Goal: Task Accomplishment & Management: Complete application form

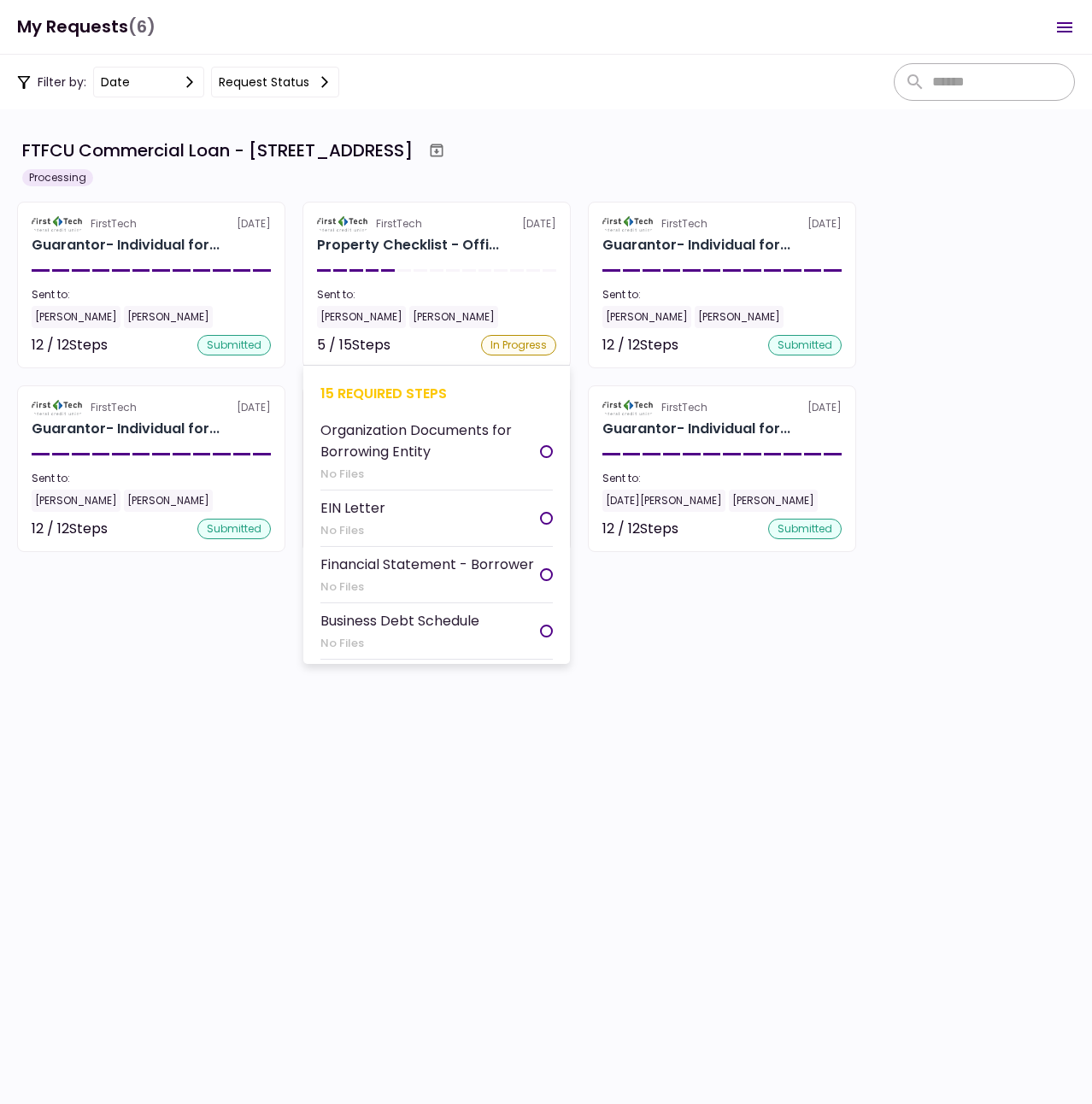
click at [370, 319] on div "[PERSON_NAME]" at bounding box center [361, 317] width 89 height 22
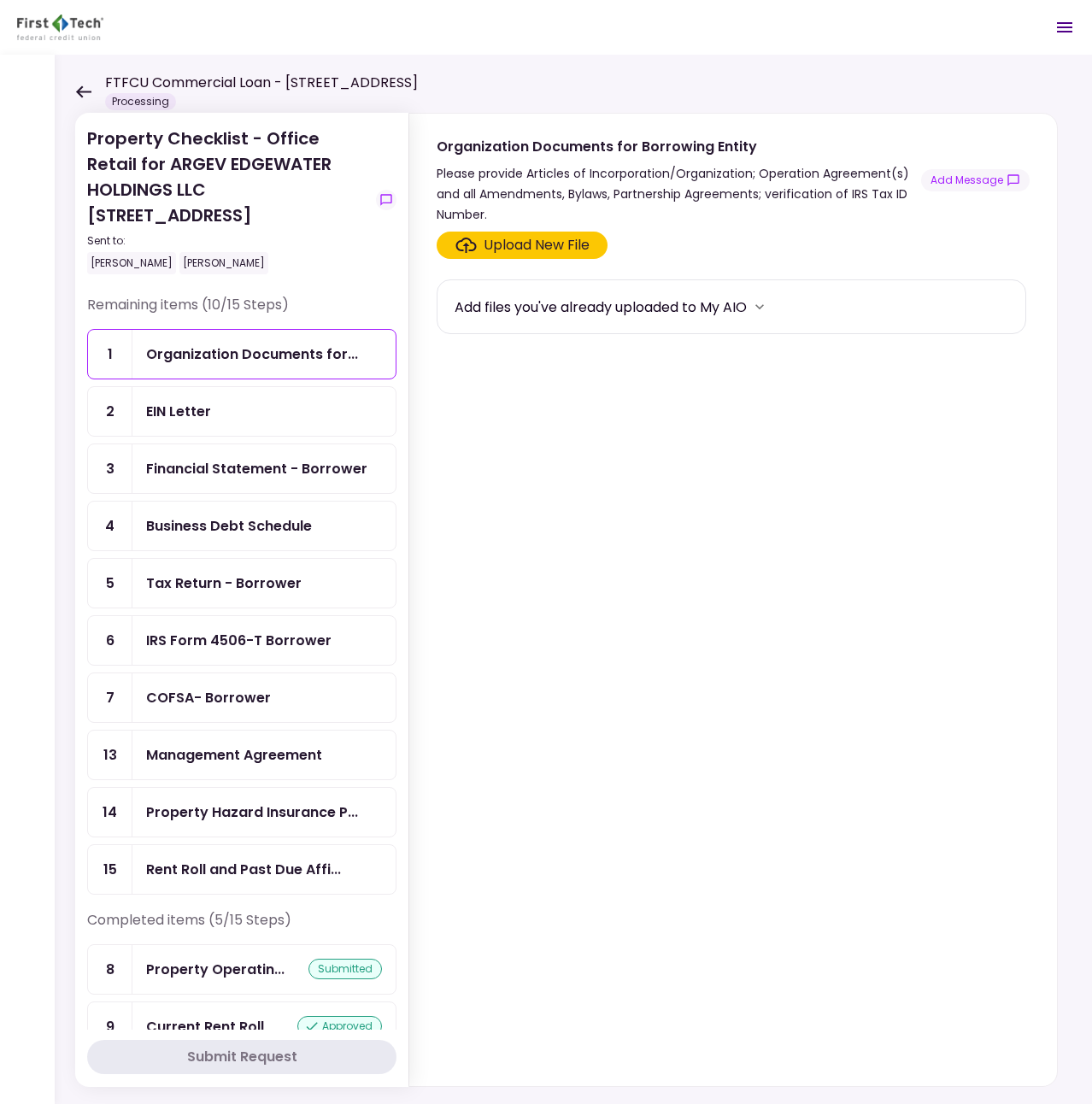
click at [239, 406] on div "EIN Letter" at bounding box center [264, 411] width 236 height 21
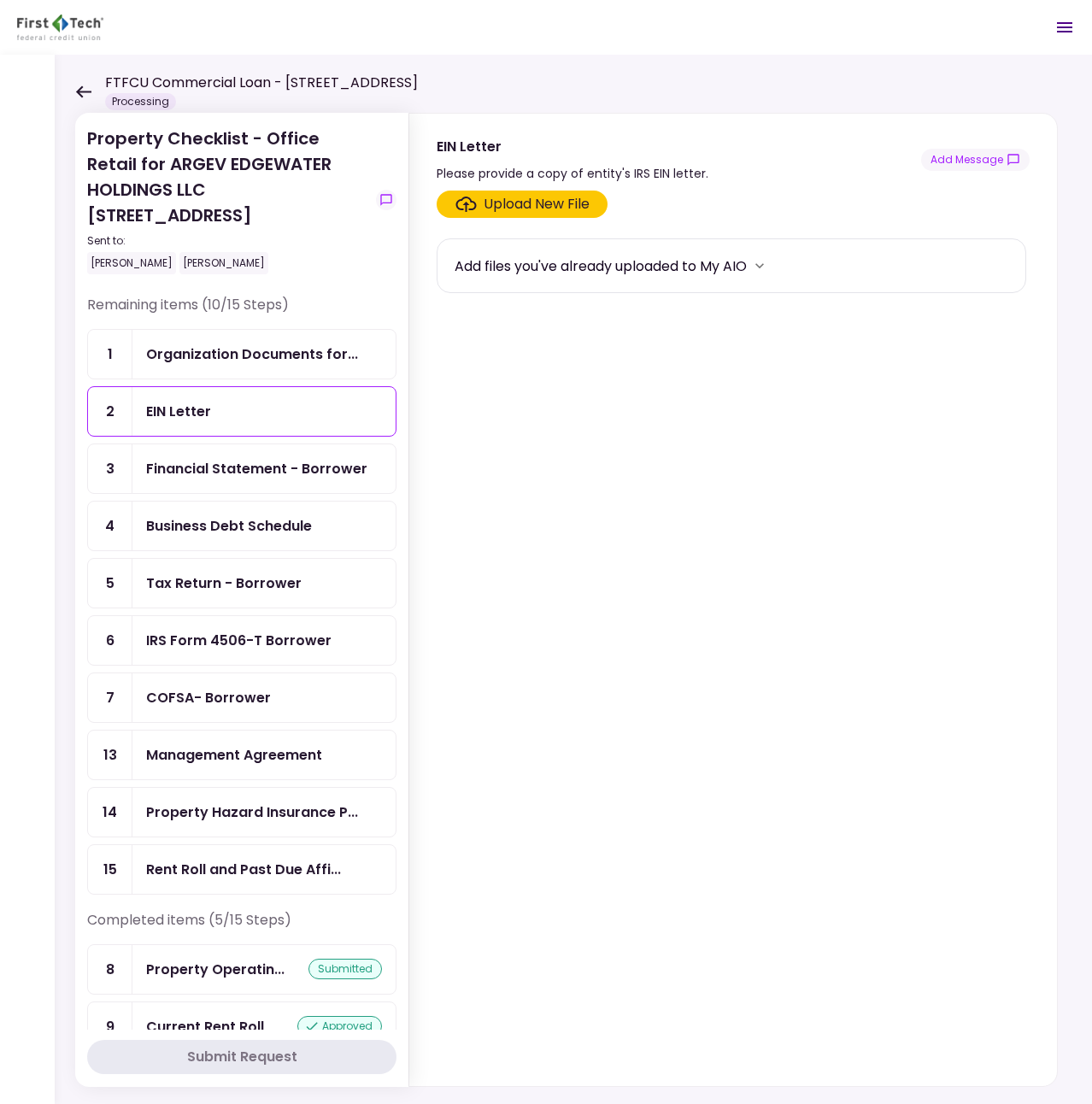
click at [485, 204] on div "Upload New File" at bounding box center [537, 204] width 106 height 20
click at [0, 0] on input "Upload New File" at bounding box center [0, 0] width 0 height 0
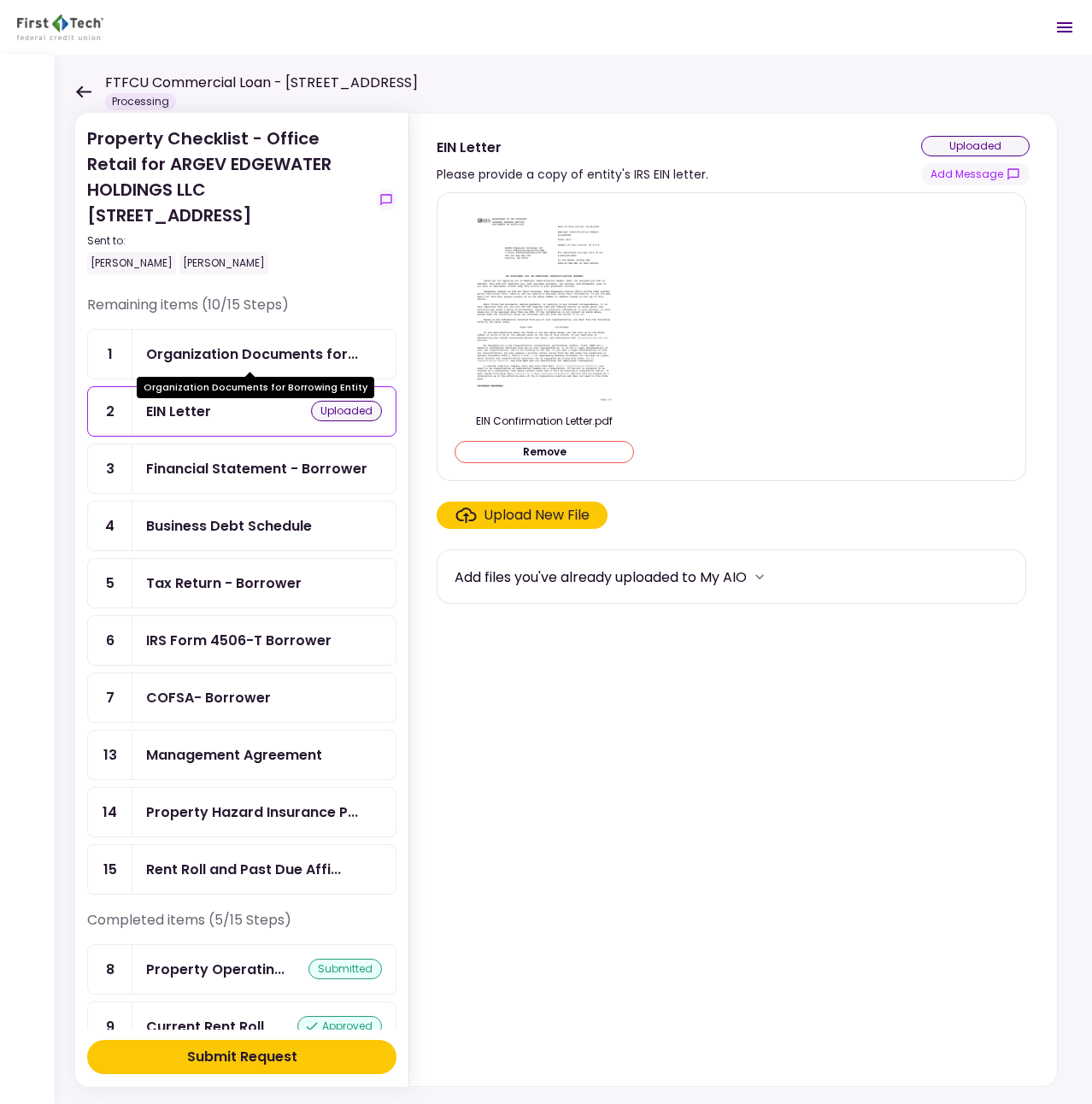
click at [232, 351] on div "Organization Documents for..." at bounding box center [252, 354] width 212 height 21
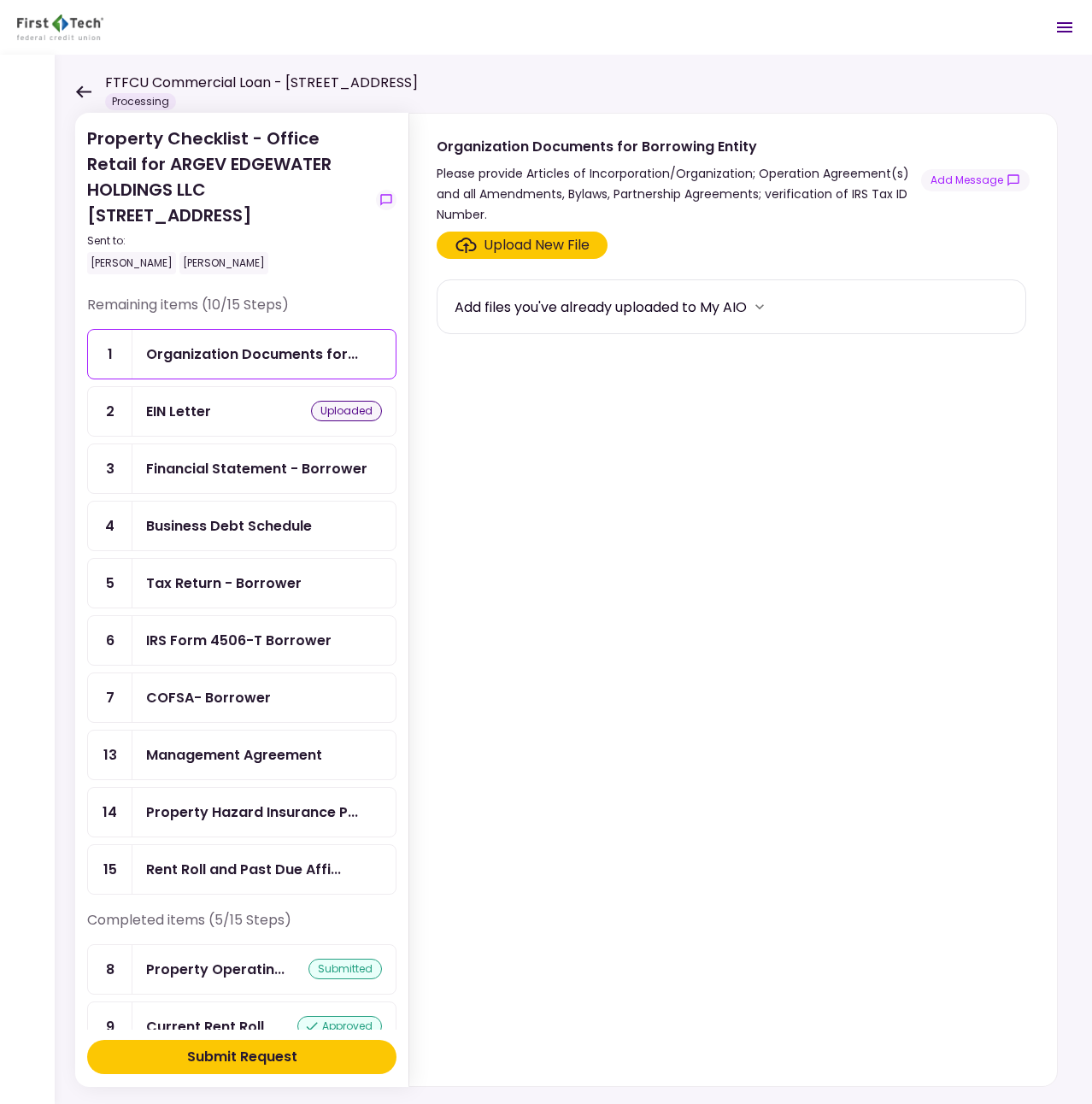
click at [505, 260] on section "Upload New File Add files you've already uploaded to My AIO" at bounding box center [733, 655] width 593 height 848
click at [505, 250] on div "Upload New File" at bounding box center [537, 244] width 106 height 20
click at [0, 0] on input "Upload New File" at bounding box center [0, 0] width 0 height 0
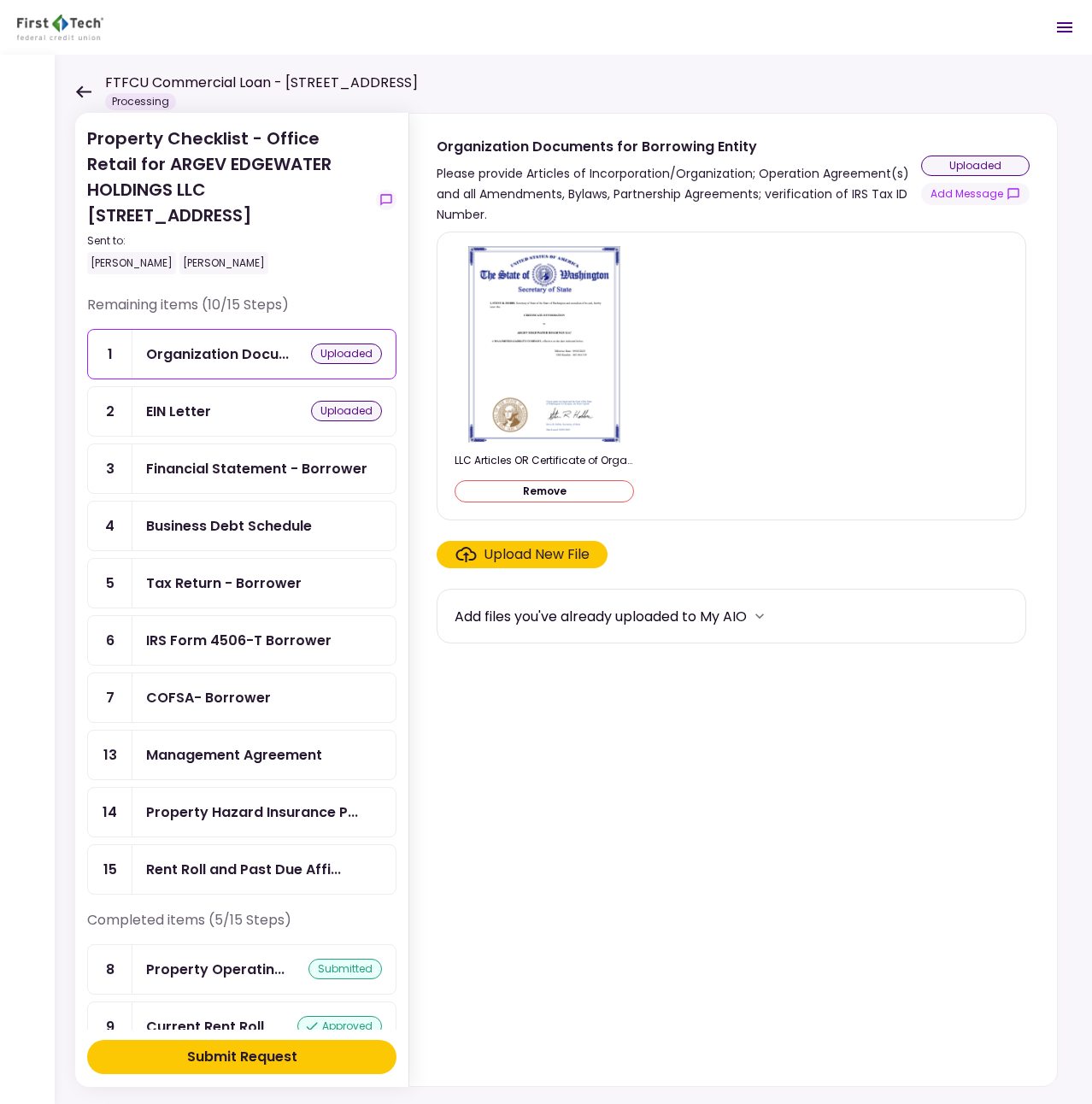
click at [255, 1065] on div "Submit Request" at bounding box center [241, 1057] width 111 height 20
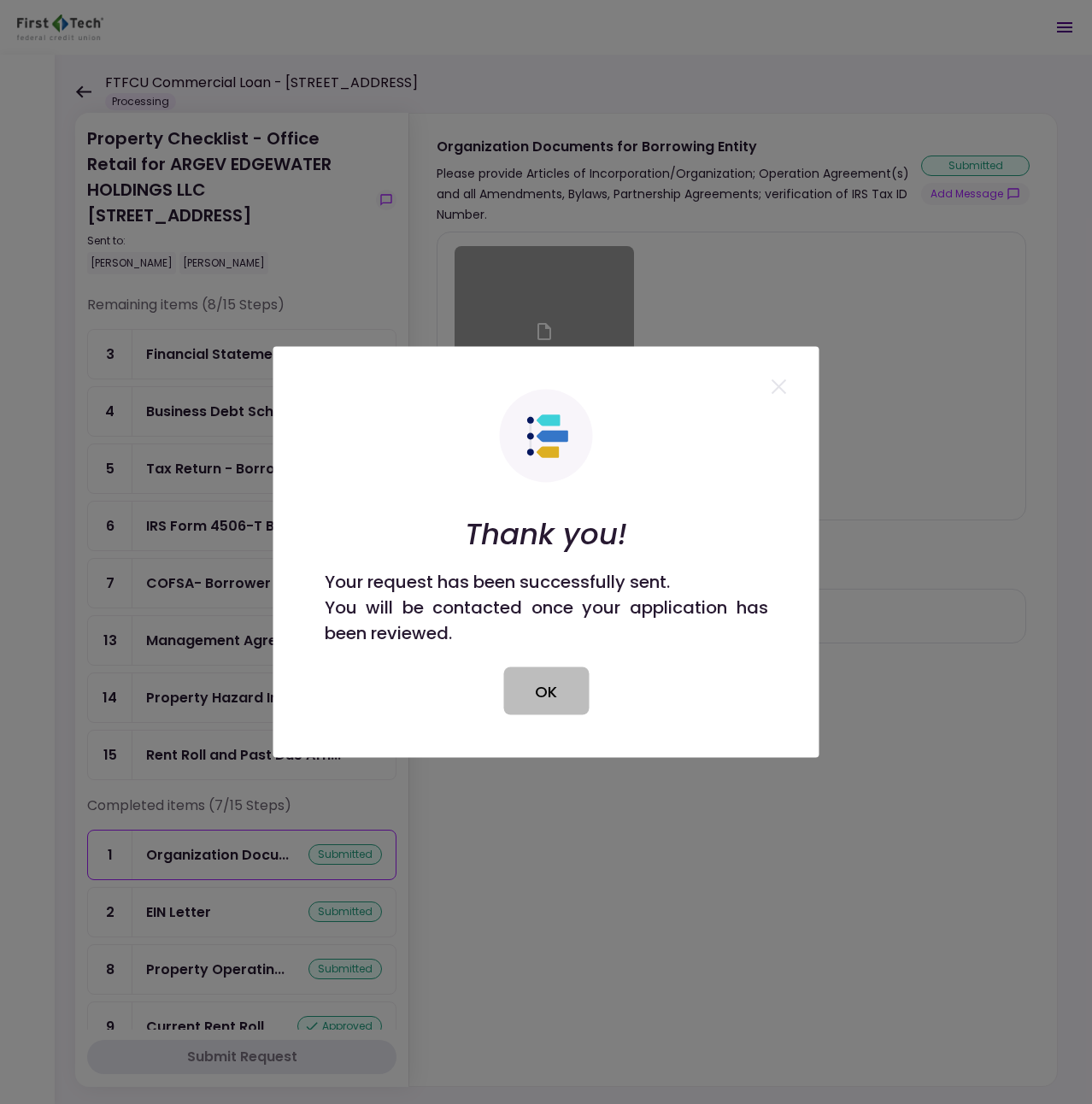
click at [554, 686] on button "OK" at bounding box center [546, 691] width 86 height 48
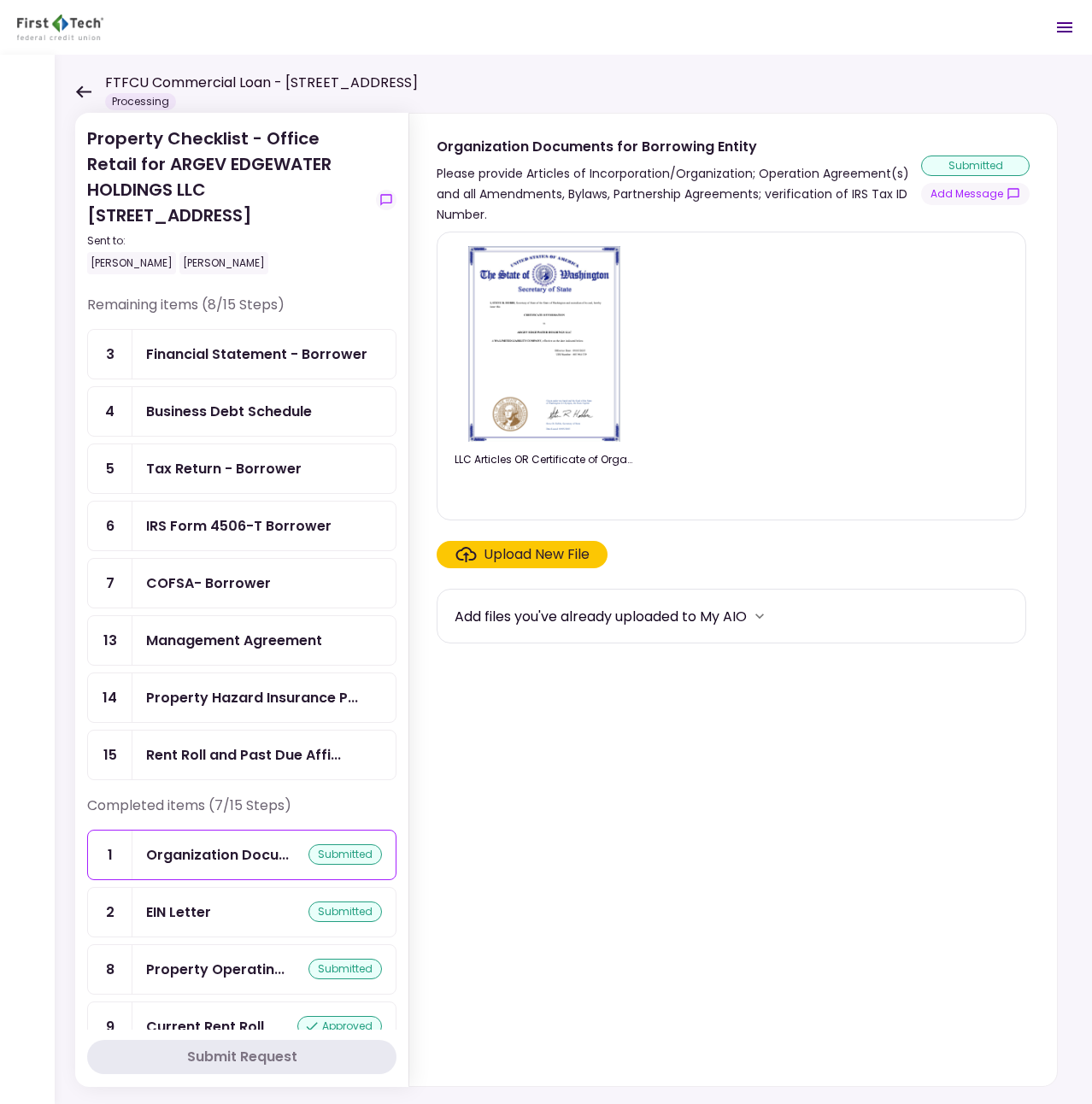
click at [844, 467] on div "LLC Articles OR Certificate of Organization.pdf" at bounding box center [730, 376] width 553 height 260
click at [249, 758] on div "Rent Roll and Past Due Affi..." at bounding box center [243, 755] width 194 height 21
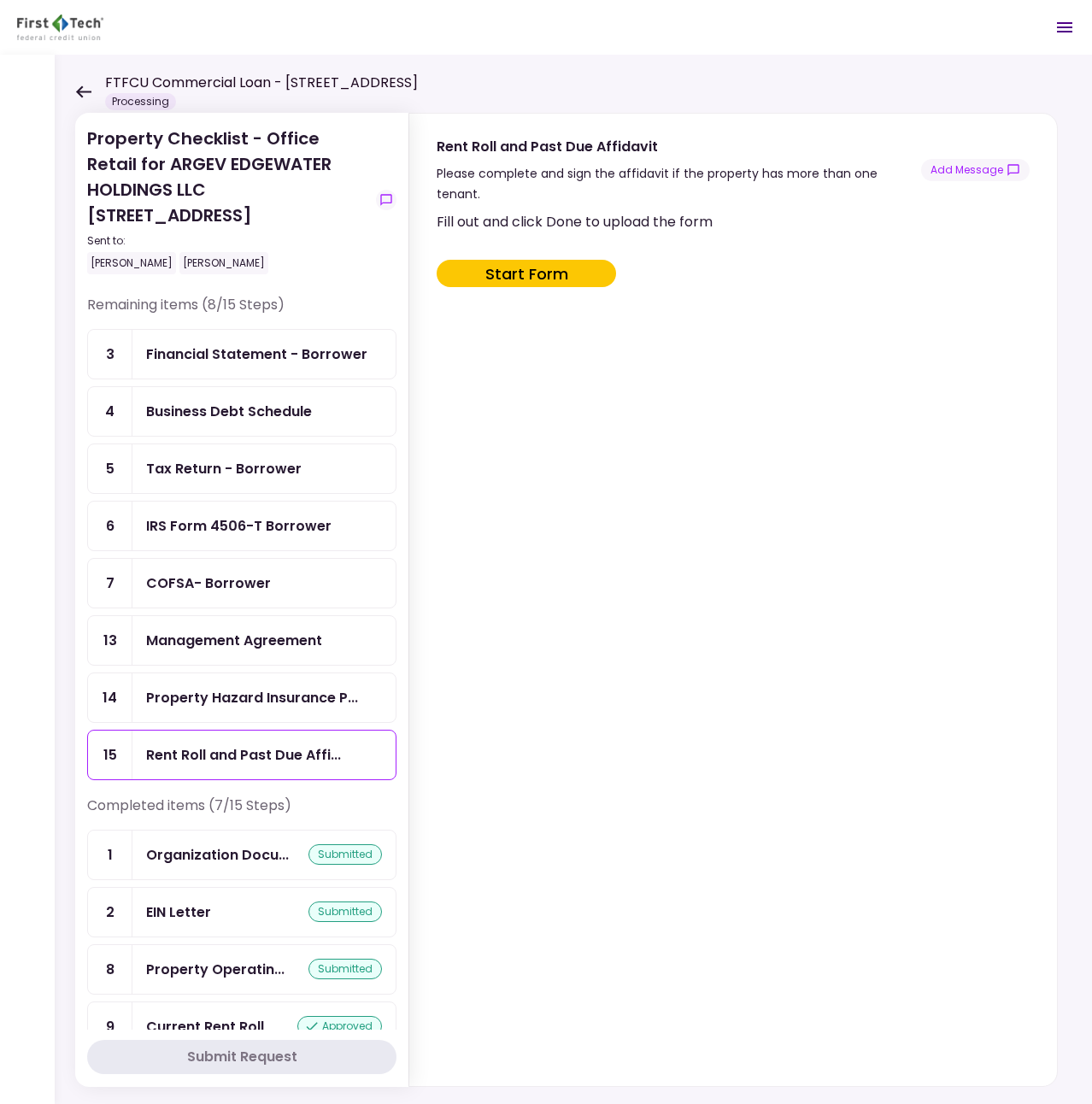
click at [241, 628] on div "Management Agreement" at bounding box center [264, 640] width 263 height 49
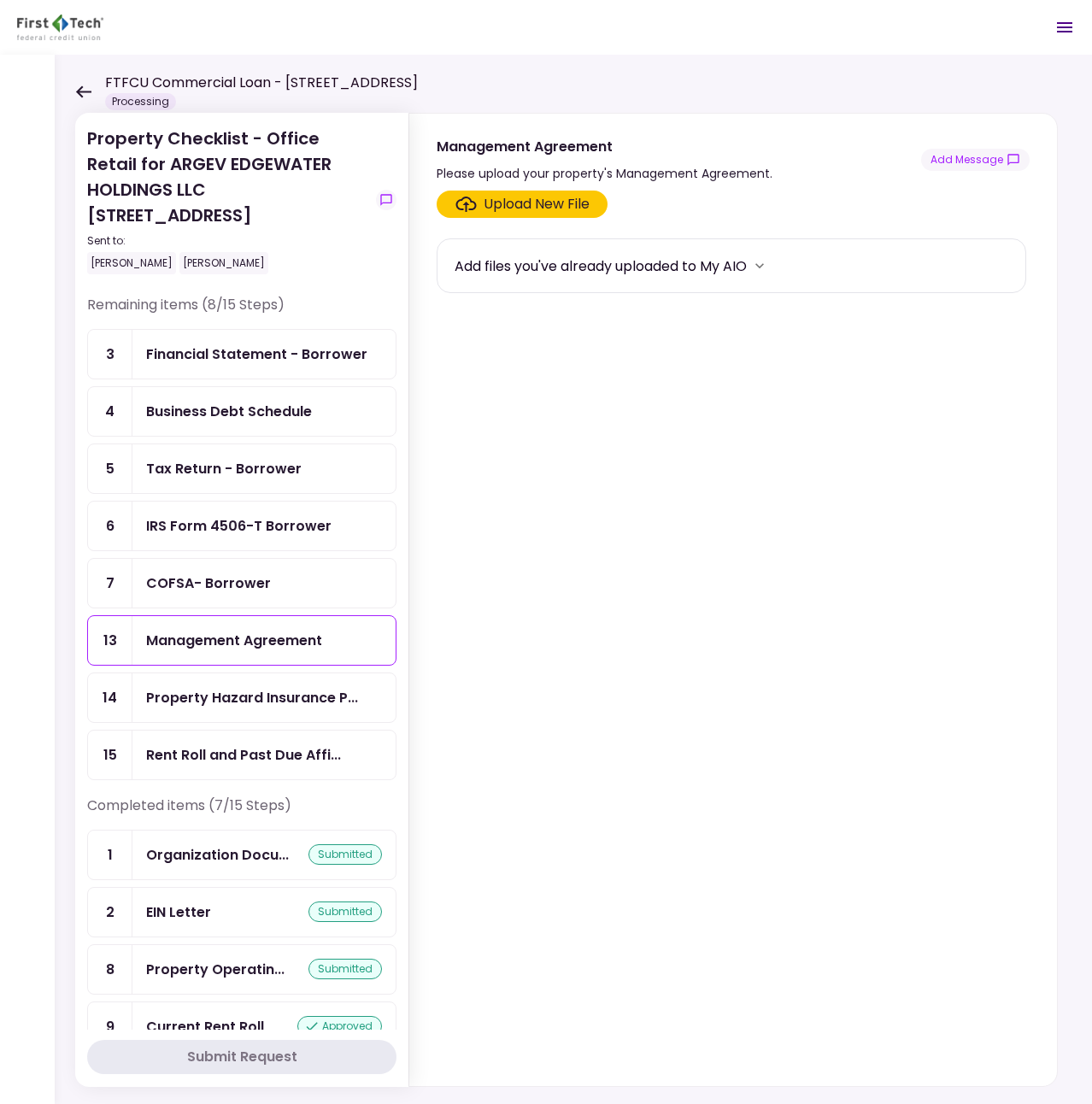
click at [240, 684] on div "Property Hazard Insurance P..." at bounding box center [264, 698] width 263 height 49
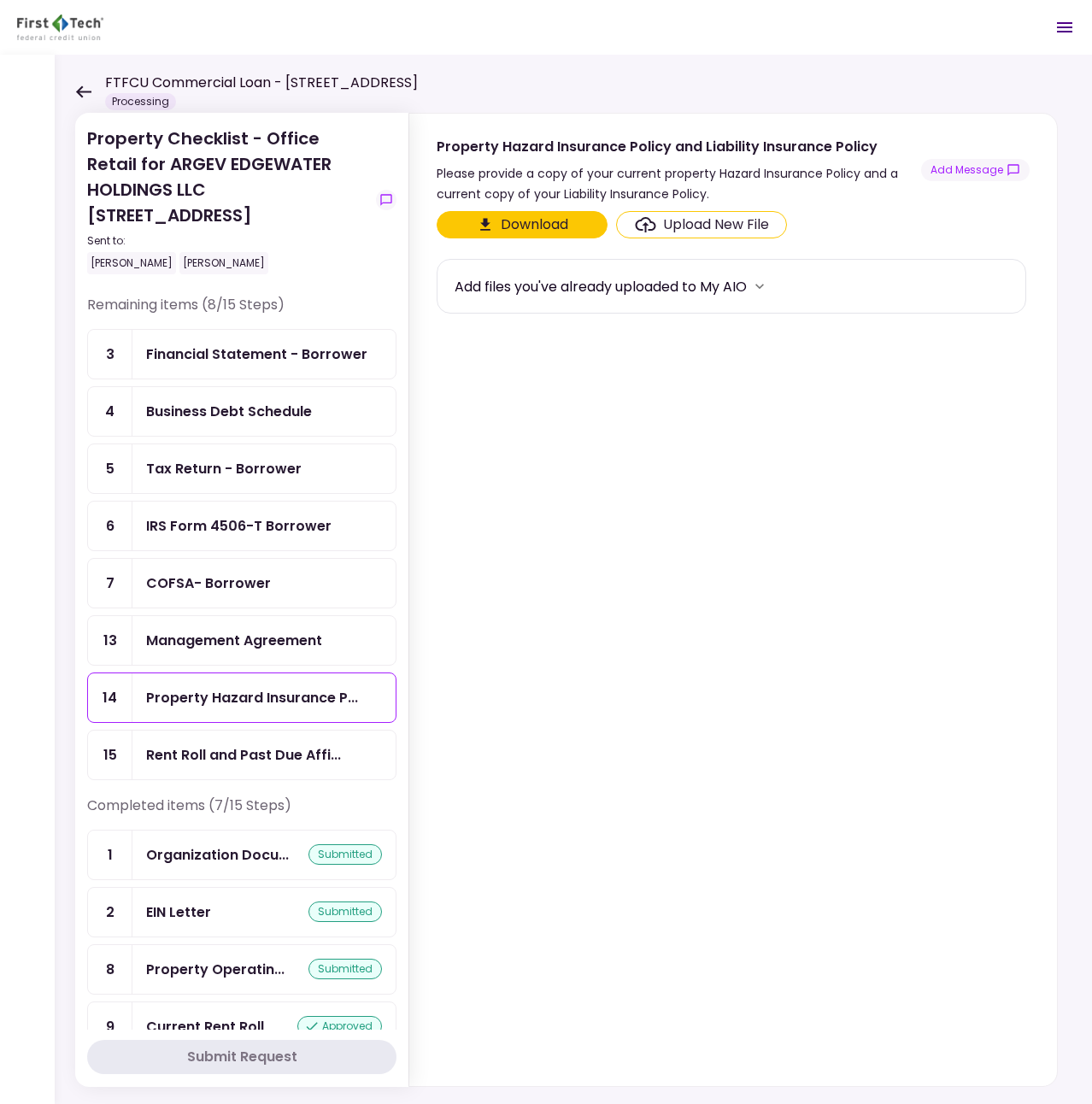
click at [218, 415] on div "Business Debt Schedule" at bounding box center [229, 411] width 165 height 21
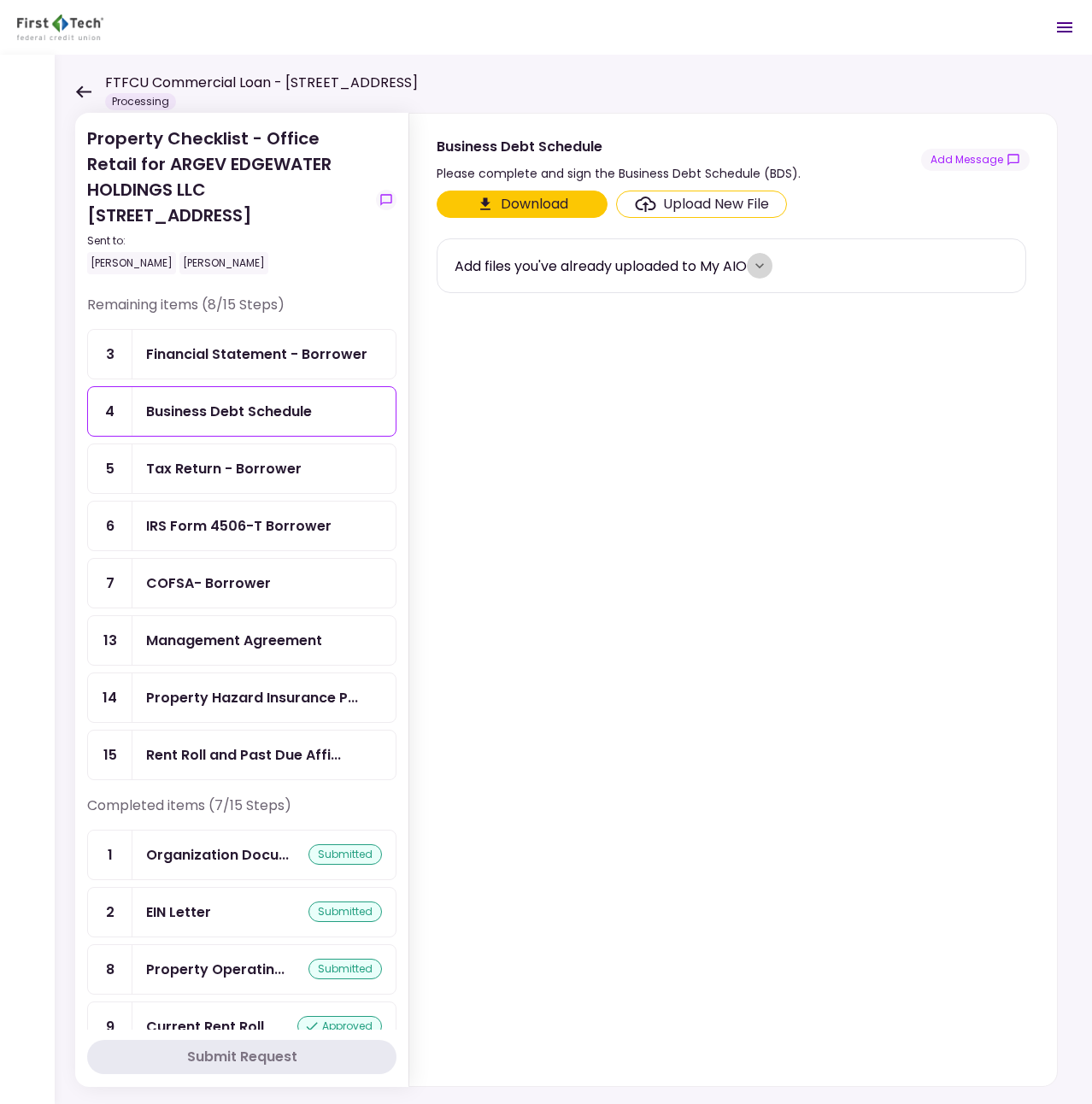
click at [763, 270] on icon "more" at bounding box center [759, 266] width 17 height 17
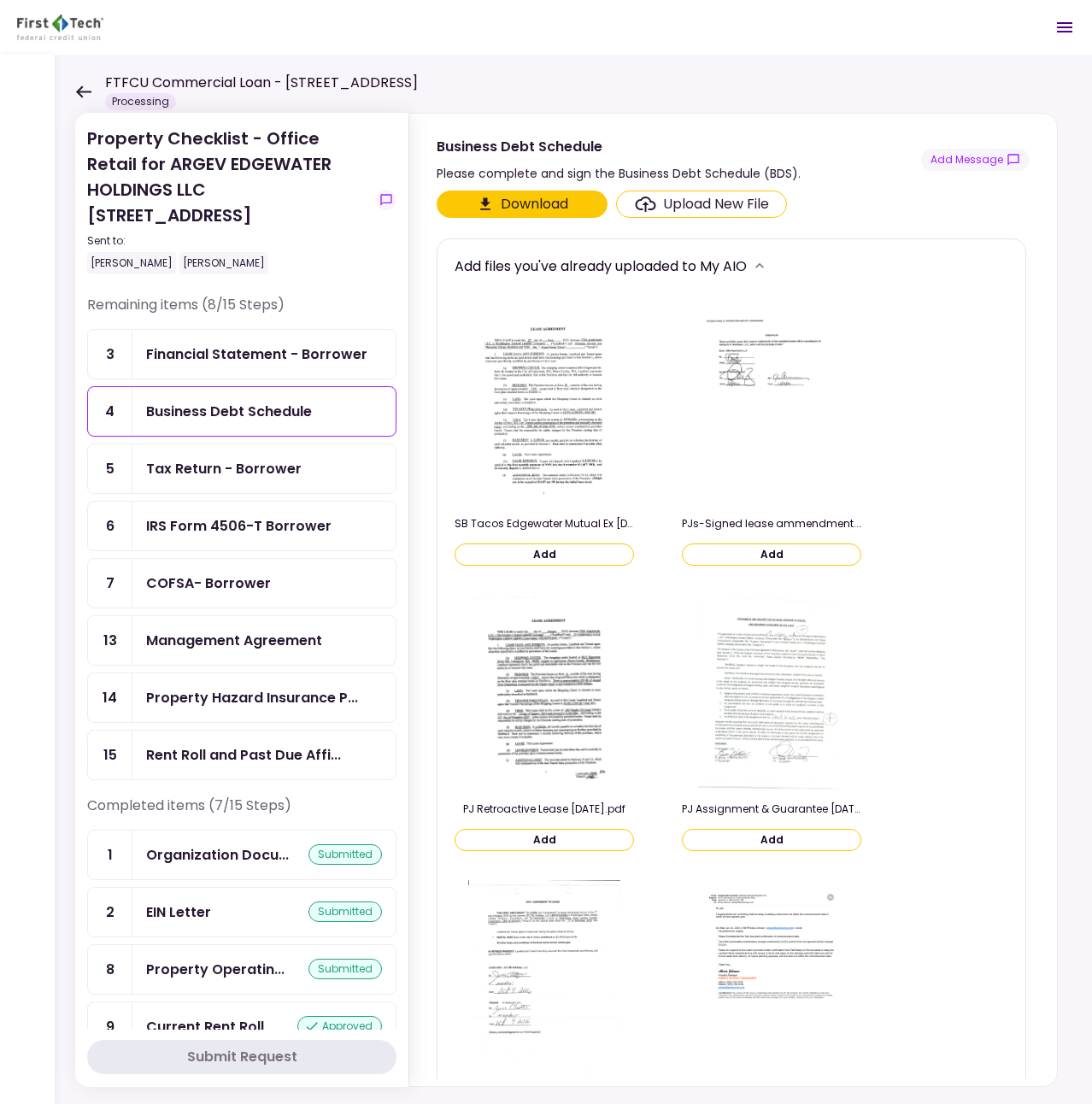
click at [763, 270] on icon "more" at bounding box center [759, 266] width 17 height 17
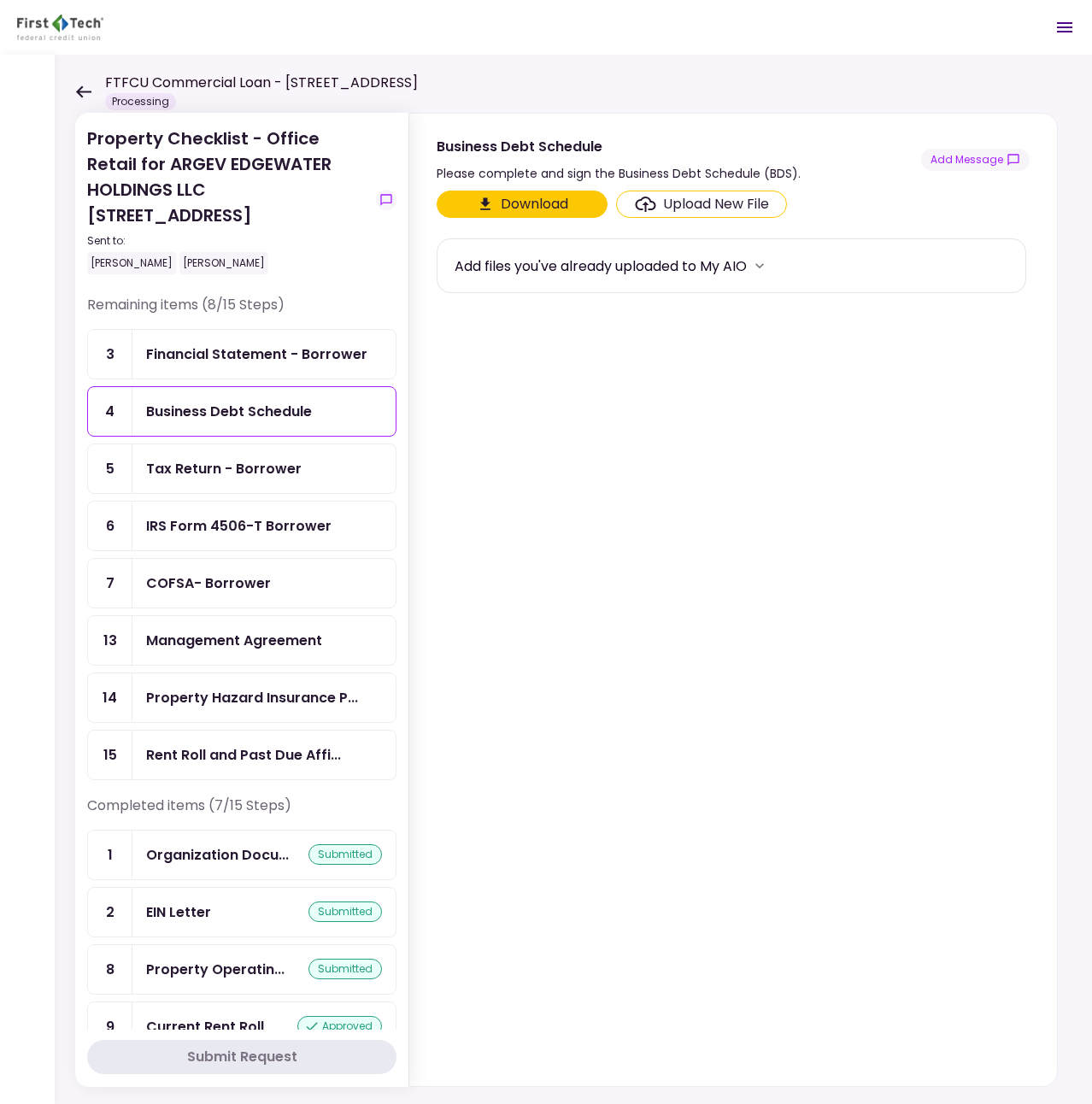
click at [521, 455] on section "Download Upload New File Add files you've already uploaded to My AIO" at bounding box center [733, 634] width 593 height 888
click at [962, 169] on button "Add Message" at bounding box center [975, 160] width 109 height 22
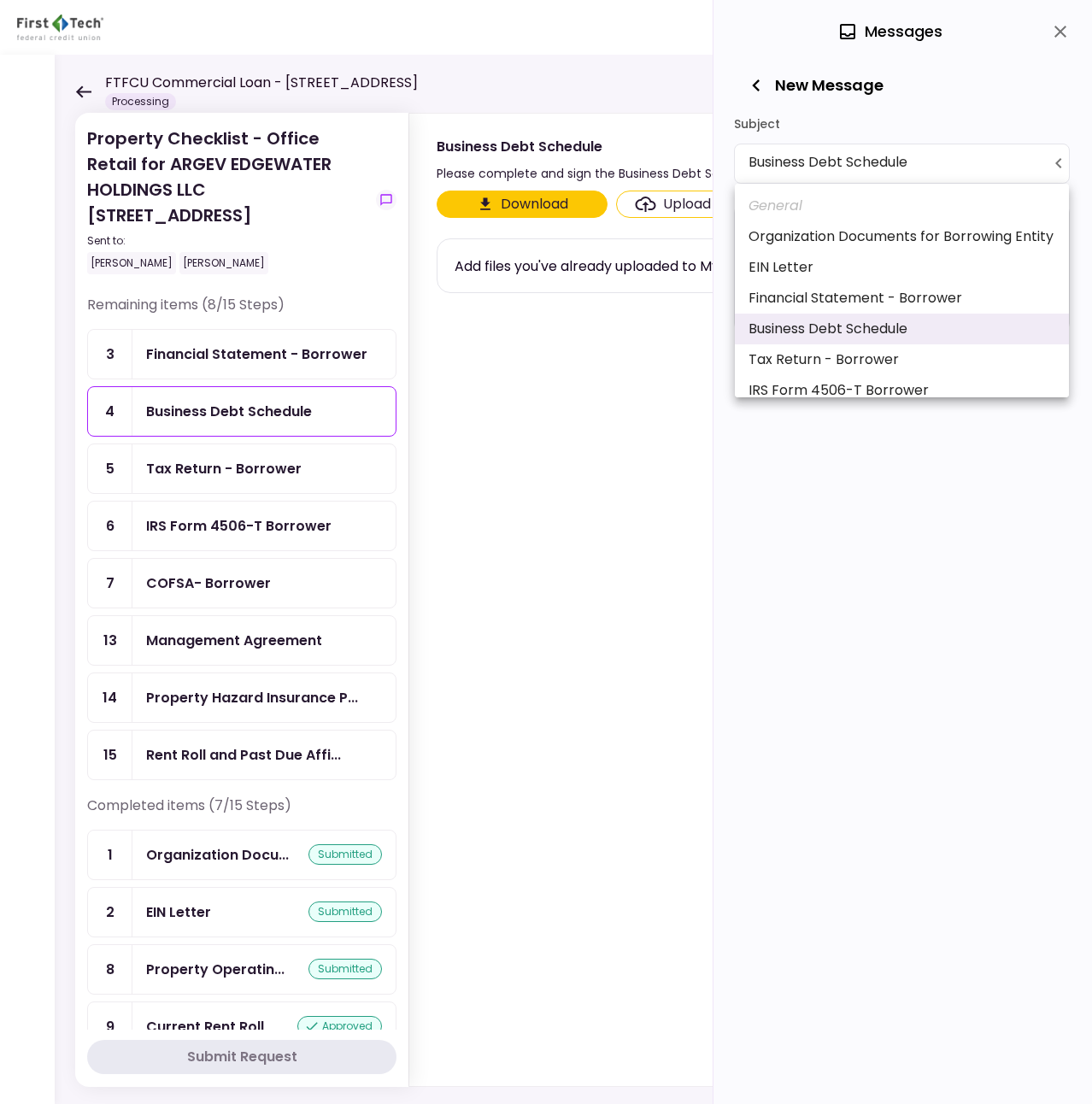
click at [917, 165] on body "**********" at bounding box center [546, 552] width 1092 height 1104
click at [906, 460] on div at bounding box center [546, 552] width 1092 height 1104
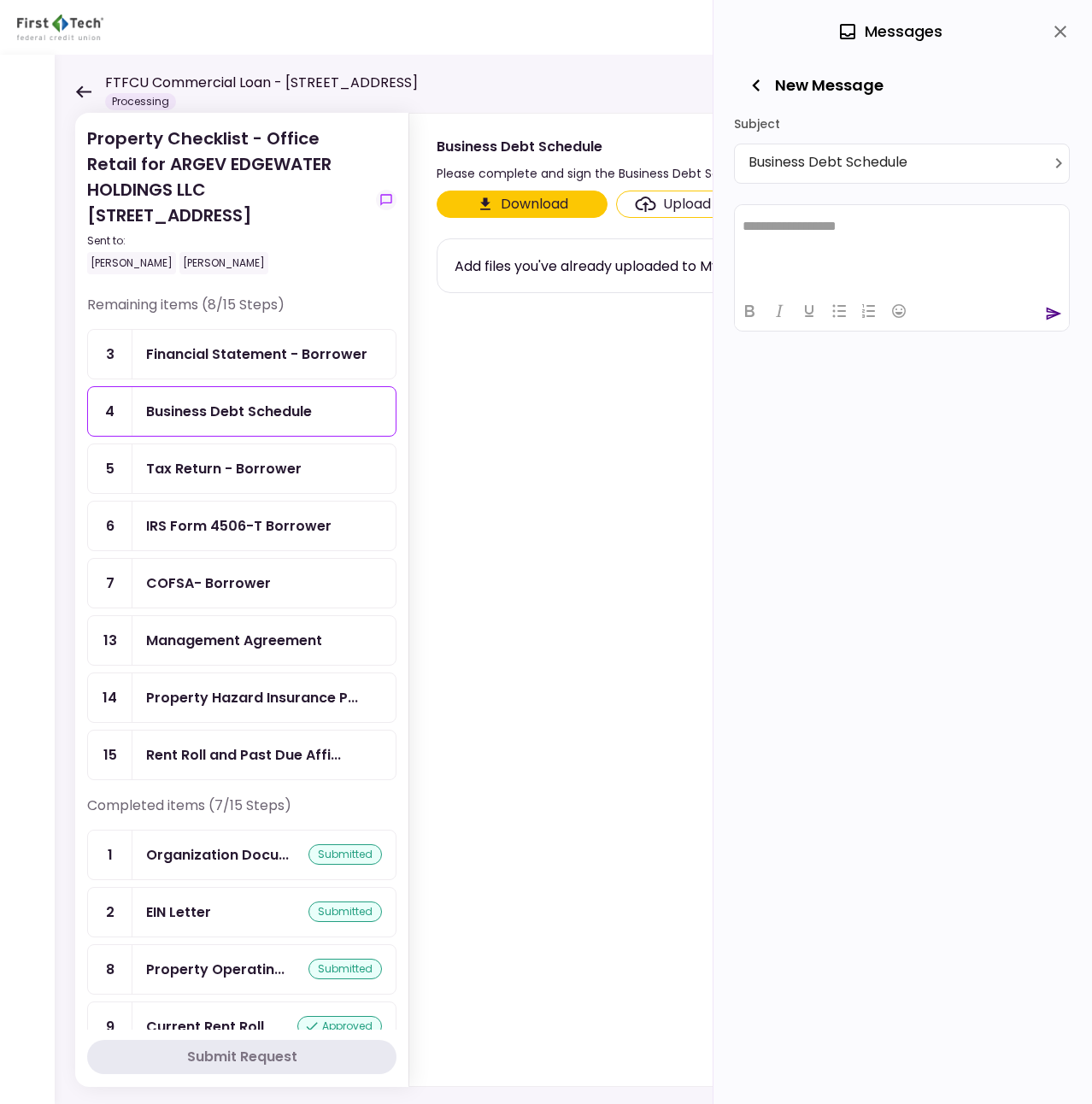
click at [843, 496] on div "**********" at bounding box center [902, 552] width 378 height 1104
click at [1059, 32] on icon "close" at bounding box center [1060, 32] width 12 height 12
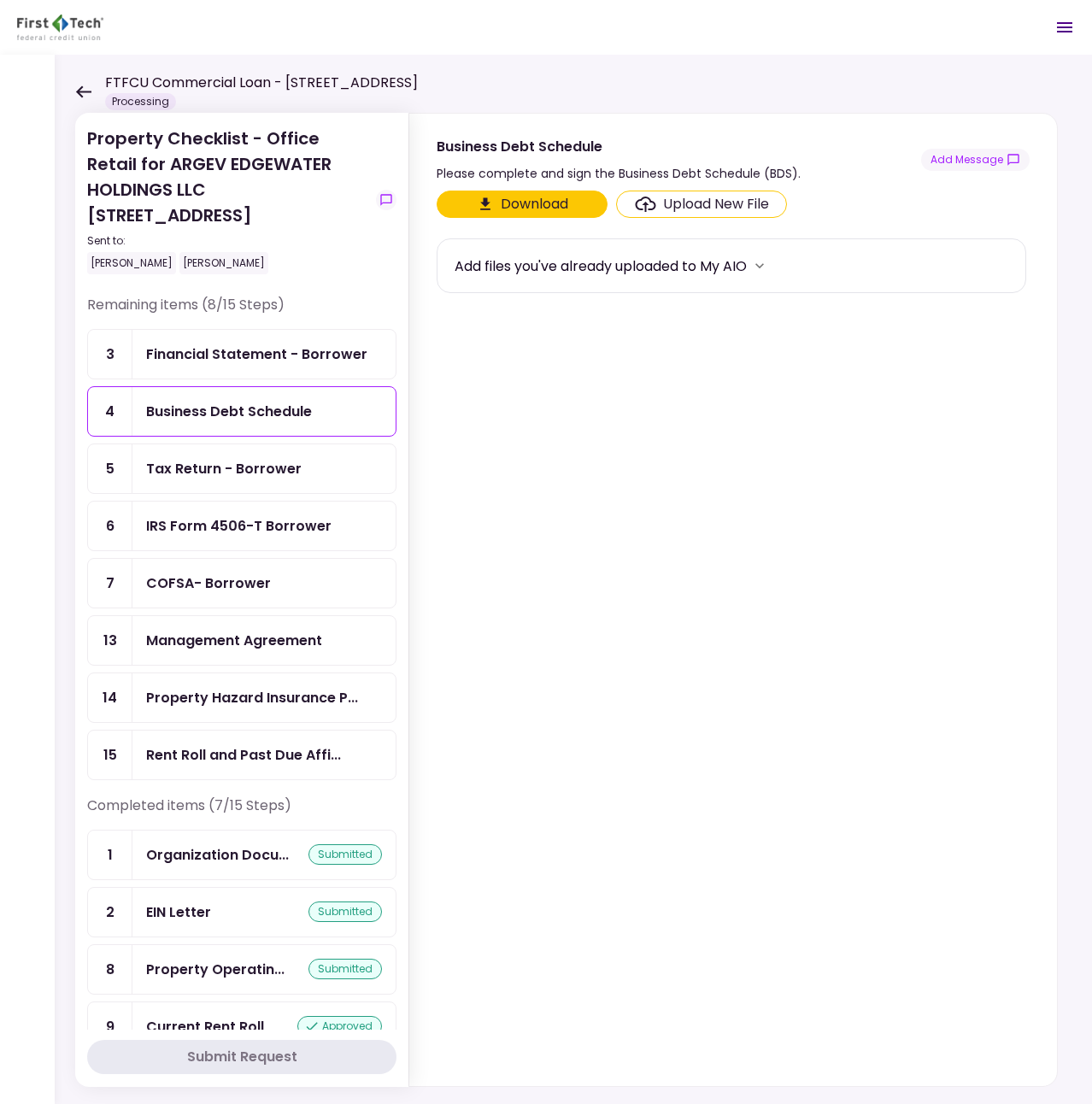
click at [679, 348] on section "Download Upload New File Add files you've already uploaded to My AIO" at bounding box center [733, 634] width 593 height 888
click at [290, 367] on div "Financial Statement - Borrower" at bounding box center [264, 354] width 263 height 49
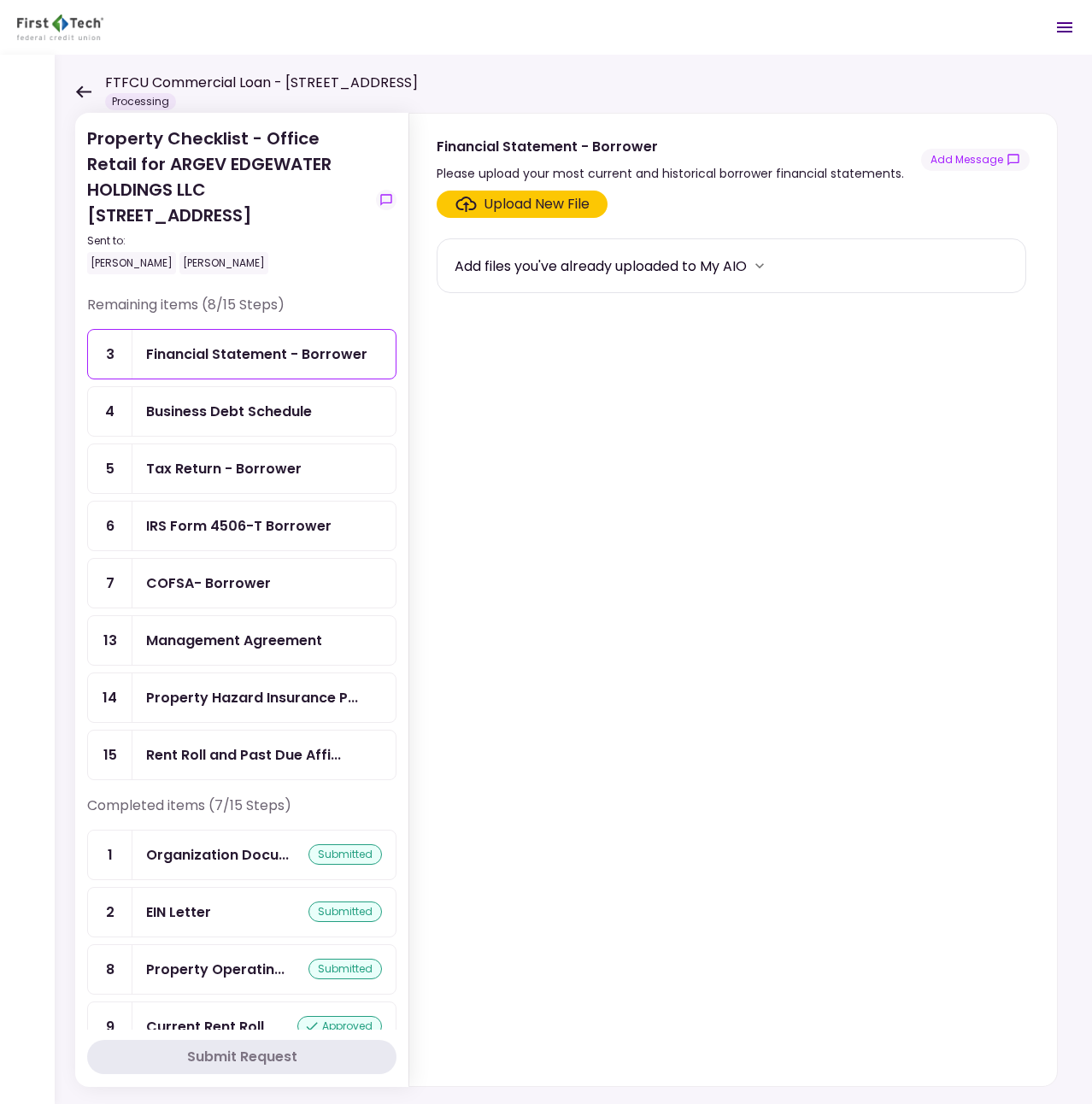
click at [235, 524] on div "IRS Form 4506-T Borrower" at bounding box center [239, 526] width 186 height 21
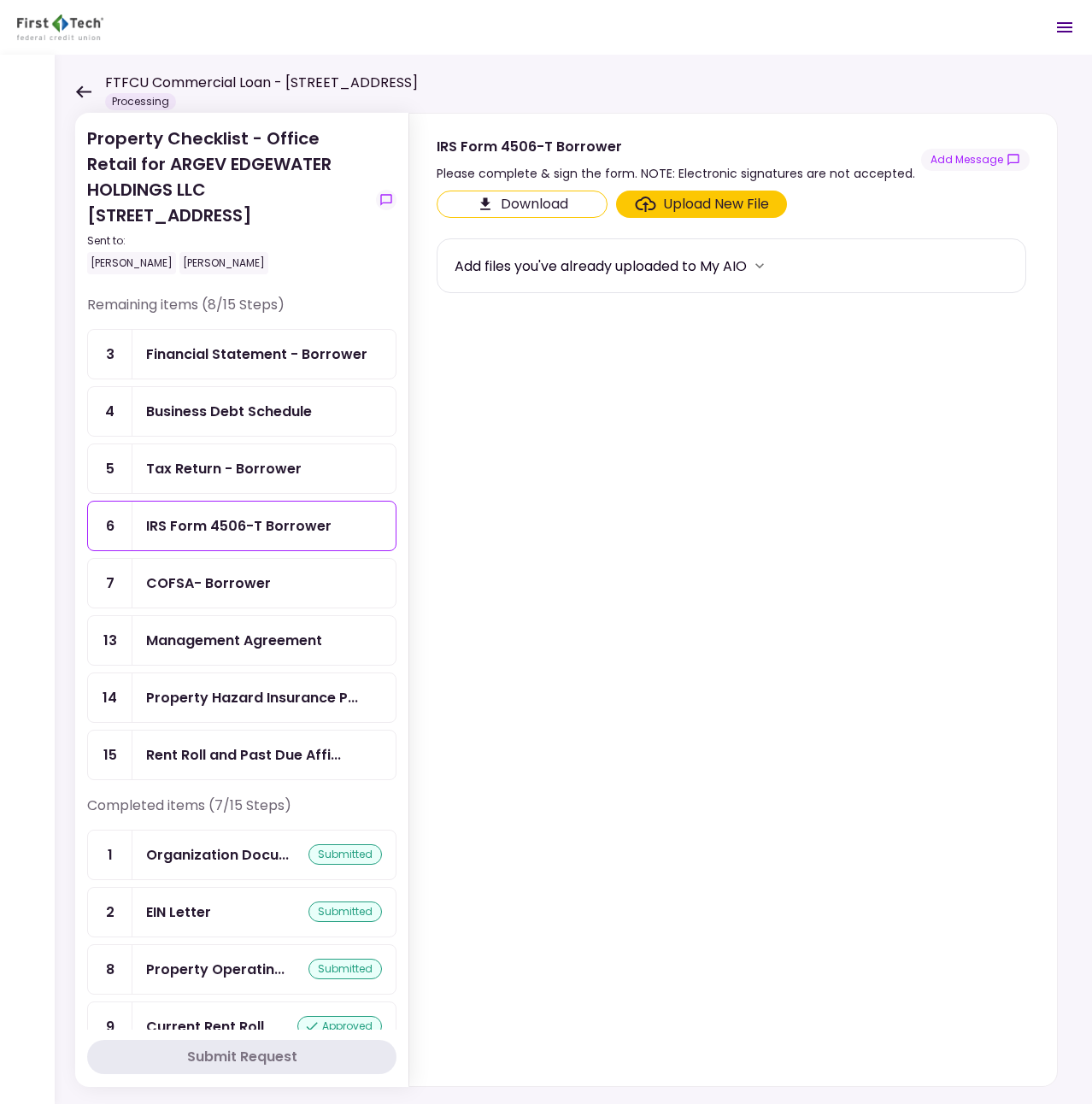
click at [253, 476] on div "Tax Return - Borrower" at bounding box center [224, 469] width 156 height 21
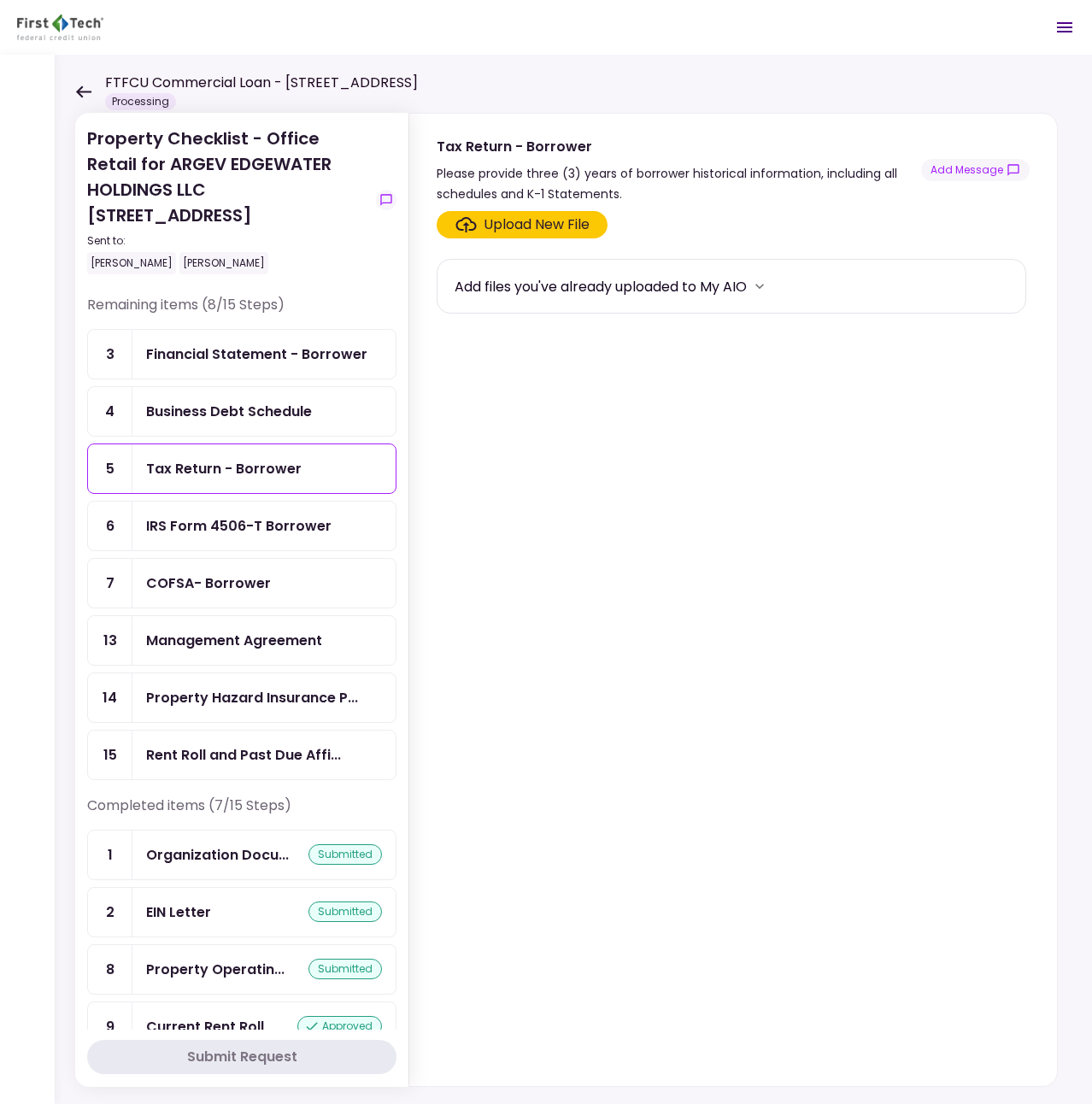
click at [261, 423] on div "Business Debt Schedule" at bounding box center [264, 411] width 263 height 49
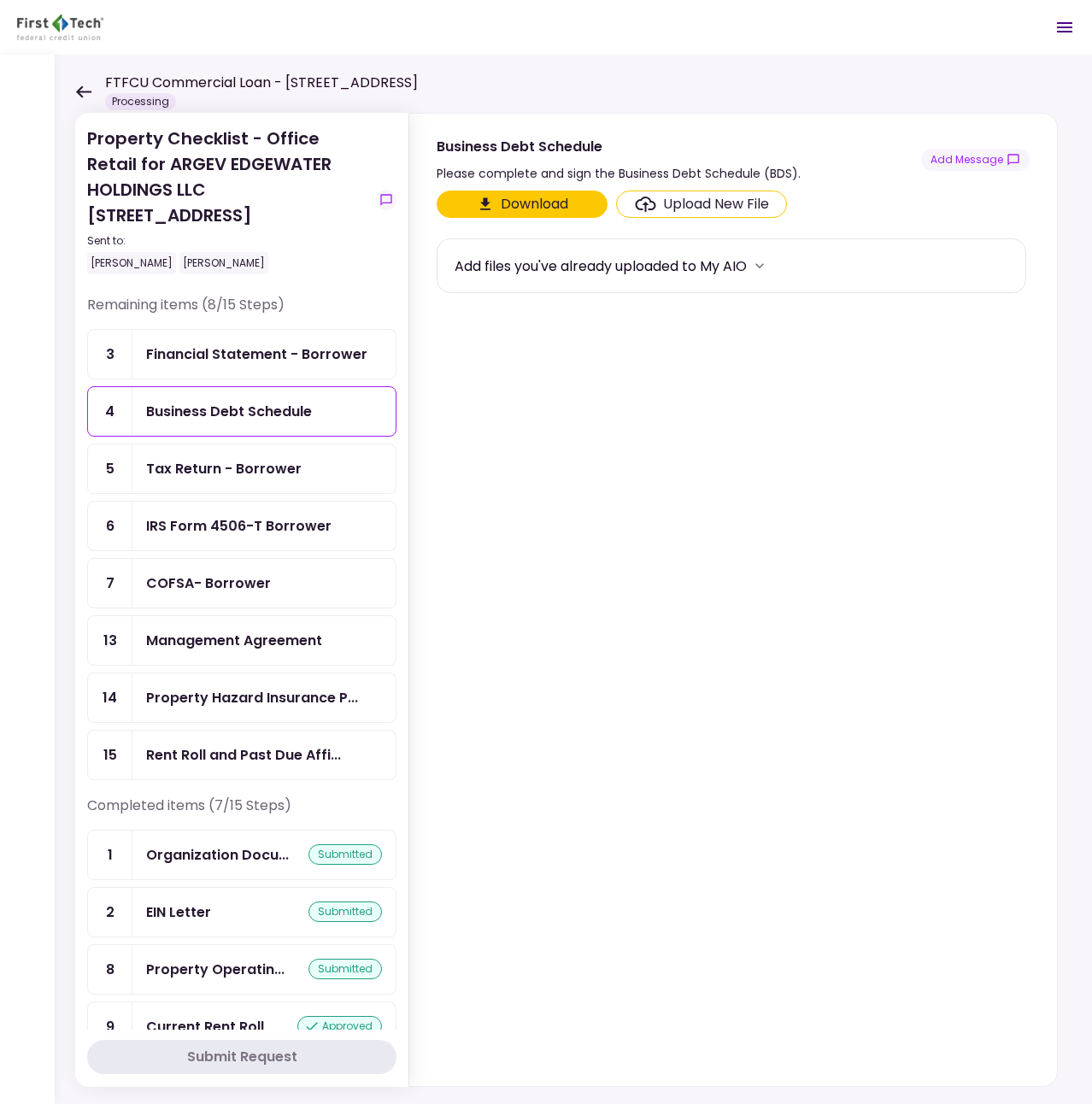
click at [266, 368] on div "Financial Statement - Borrower" at bounding box center [264, 354] width 263 height 49
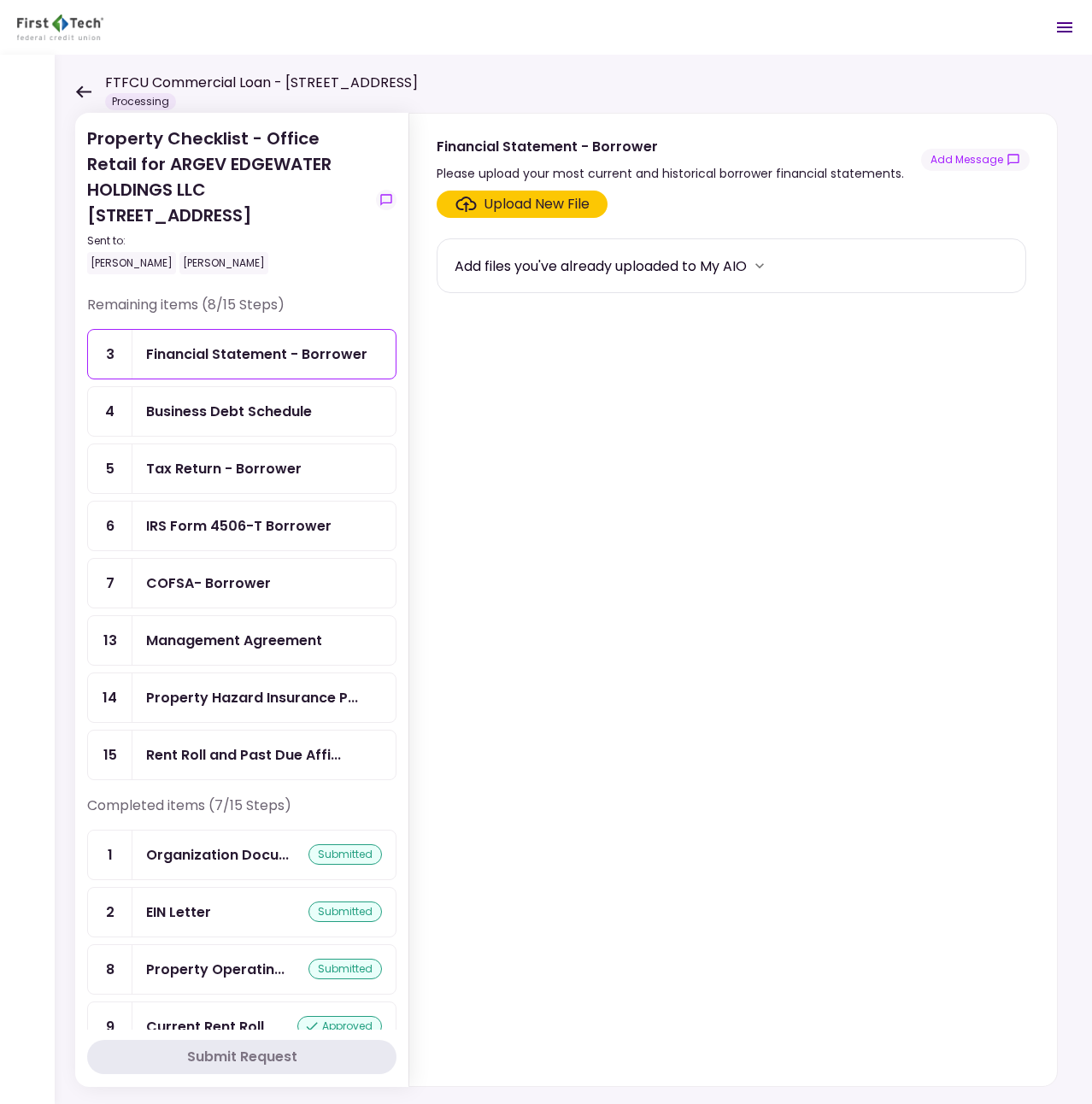
click at [251, 523] on div "IRS Form 4506-T Borrower" at bounding box center [239, 526] width 186 height 21
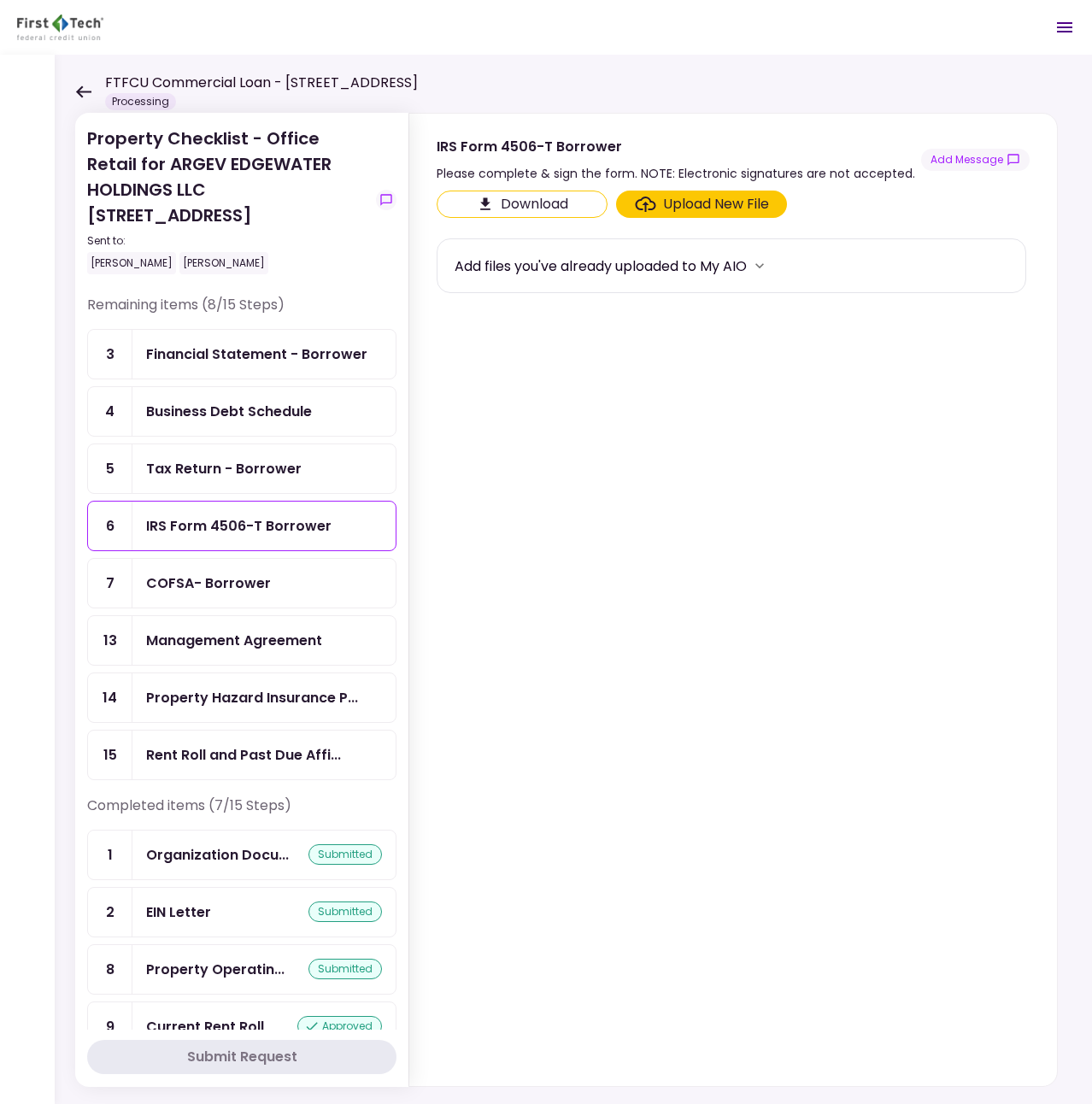
click at [224, 583] on div "COFSA- Borrower" at bounding box center [209, 583] width 125 height 21
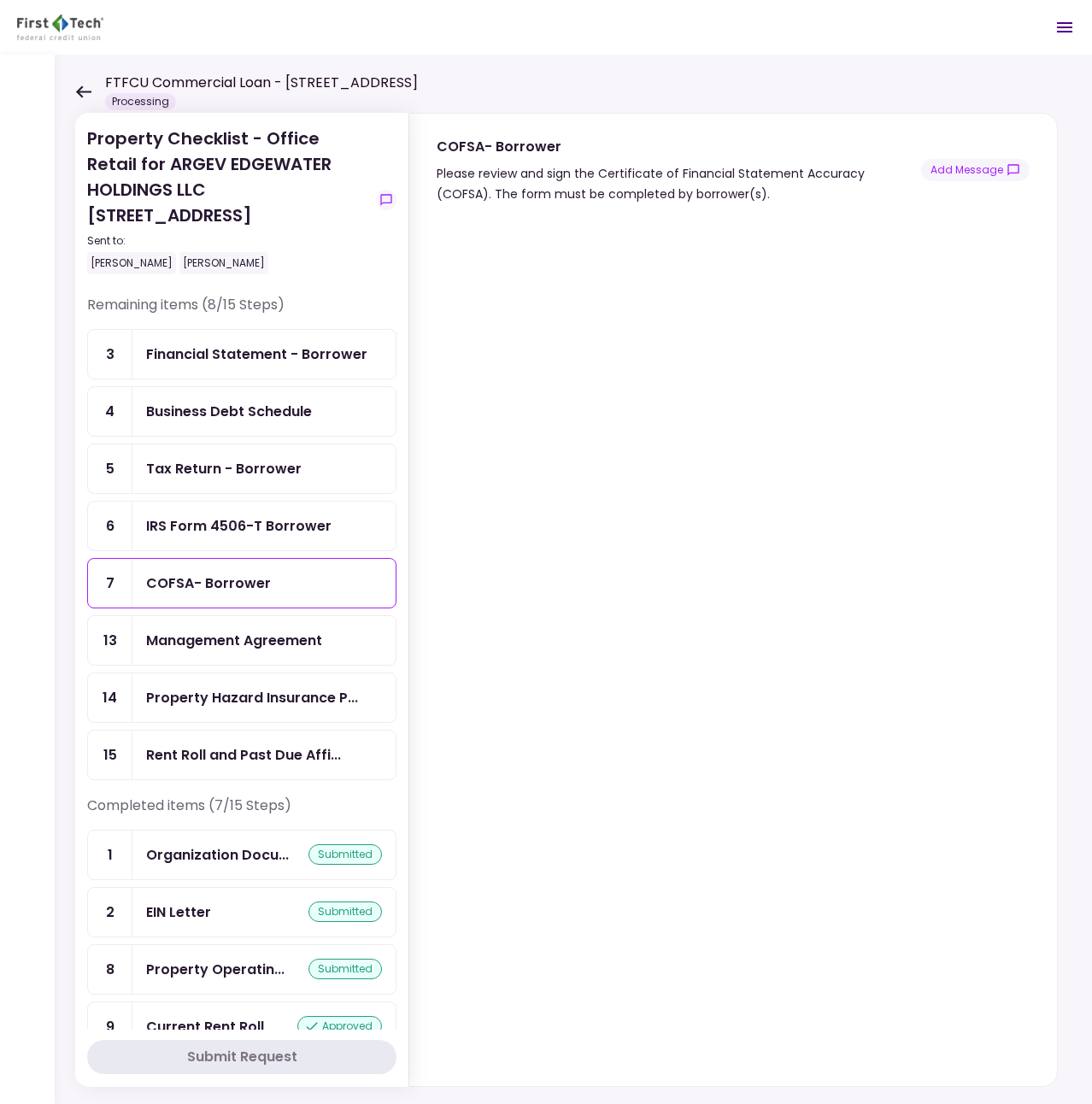
click at [72, 35] on img at bounding box center [61, 27] width 87 height 26
click at [70, 28] on img at bounding box center [61, 27] width 87 height 26
